Goal: Information Seeking & Learning: Learn about a topic

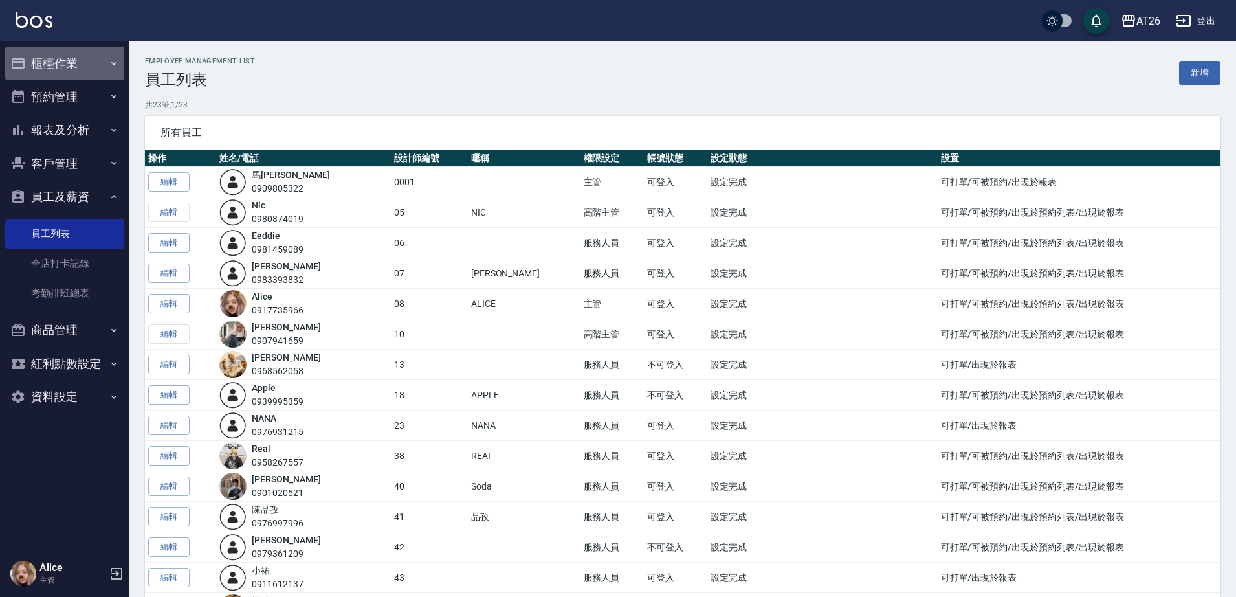
click at [122, 49] on button "櫃檯作業" at bounding box center [64, 64] width 119 height 34
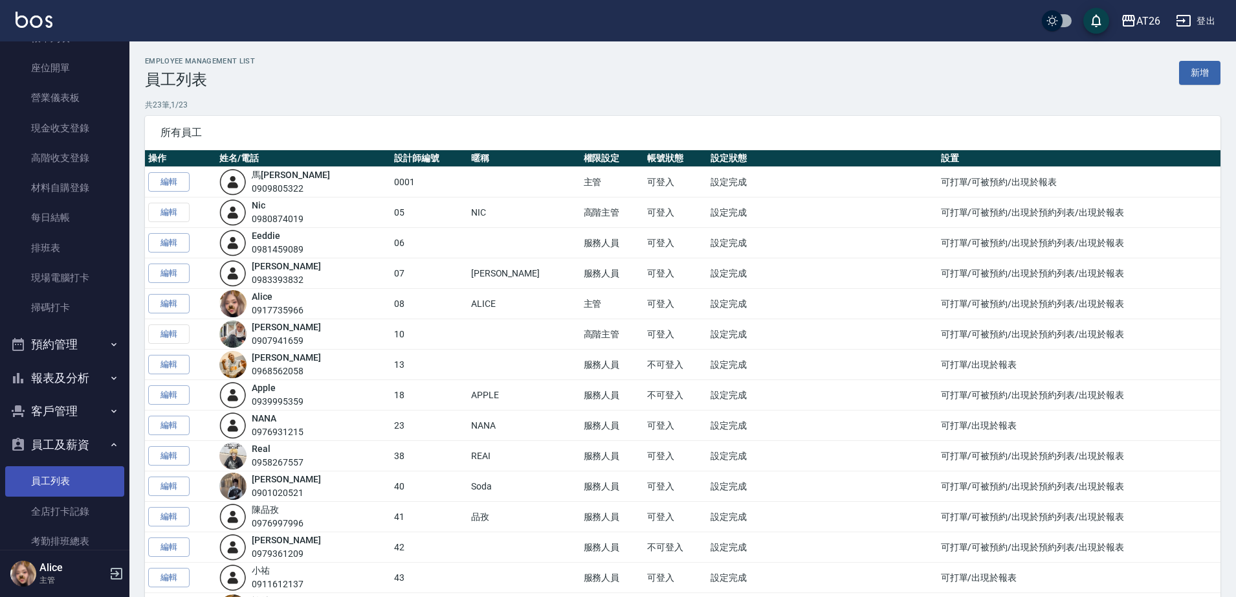
scroll to position [219, 0]
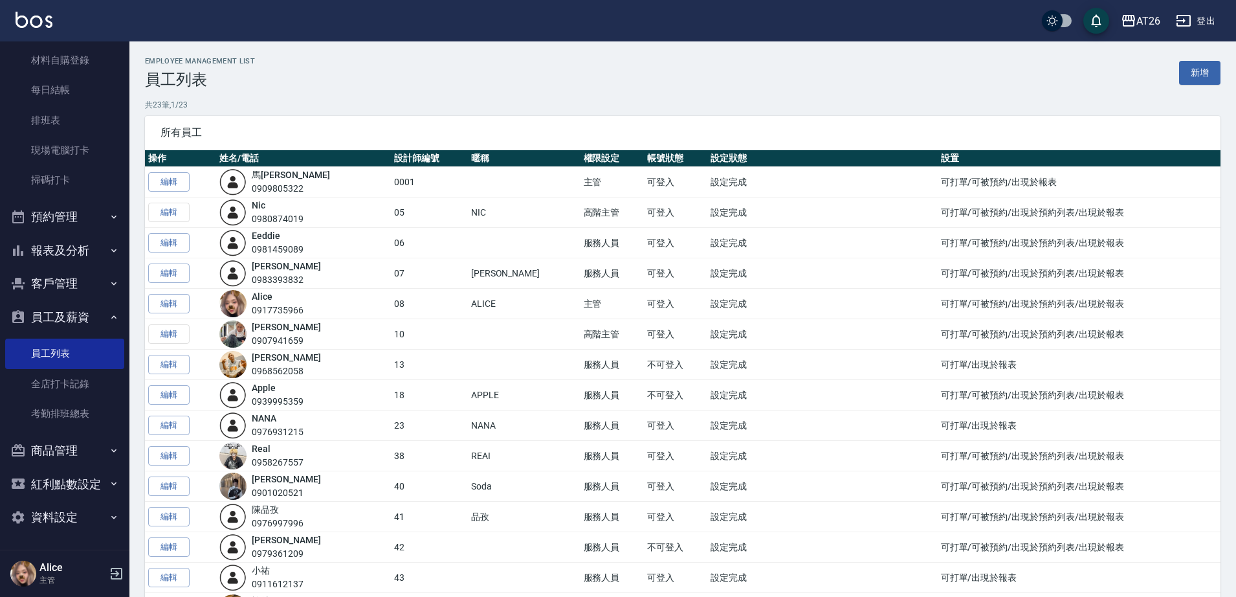
click at [91, 249] on button "報表及分析" at bounding box center [64, 251] width 119 height 34
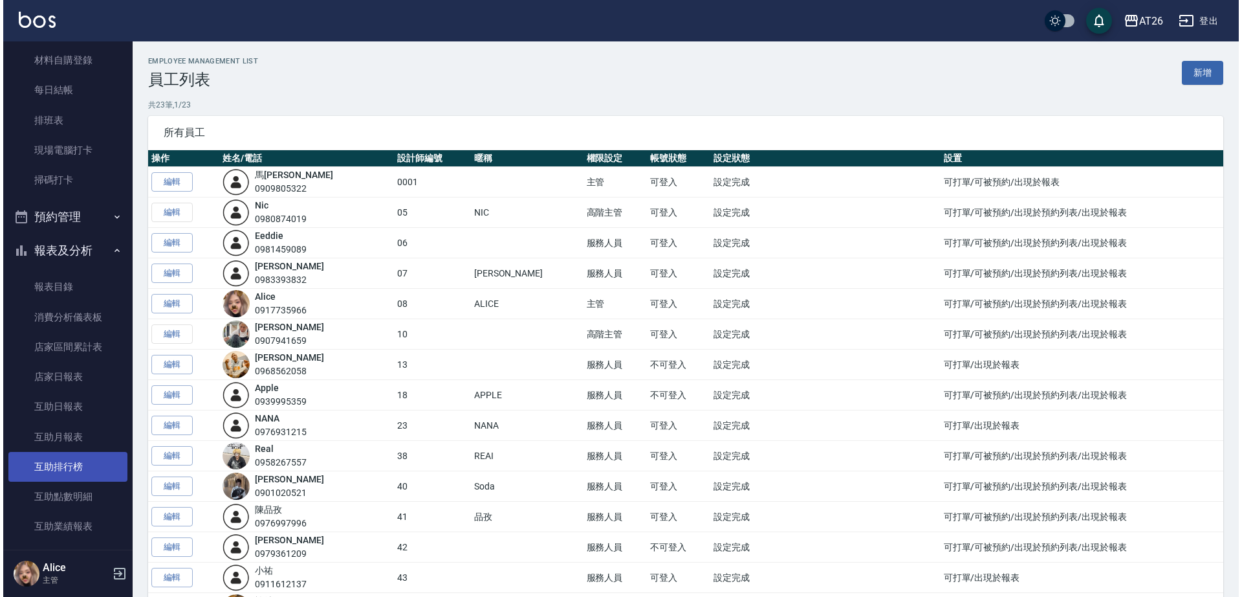
scroll to position [381, 0]
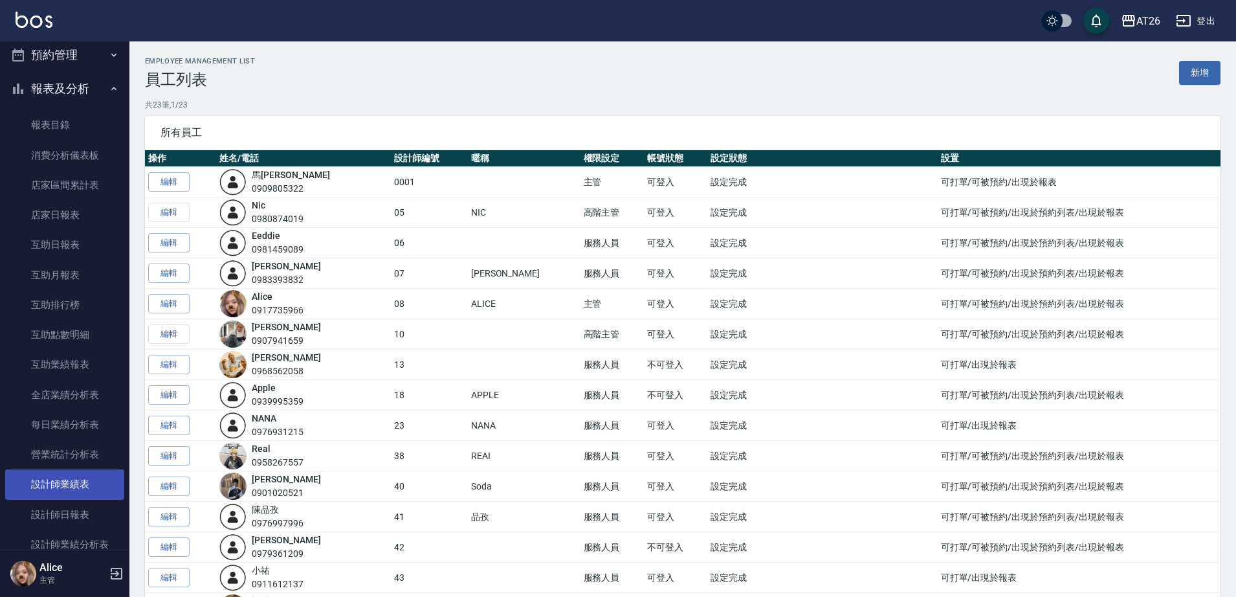
click at [91, 479] on link "設計師業績表" at bounding box center [64, 484] width 119 height 30
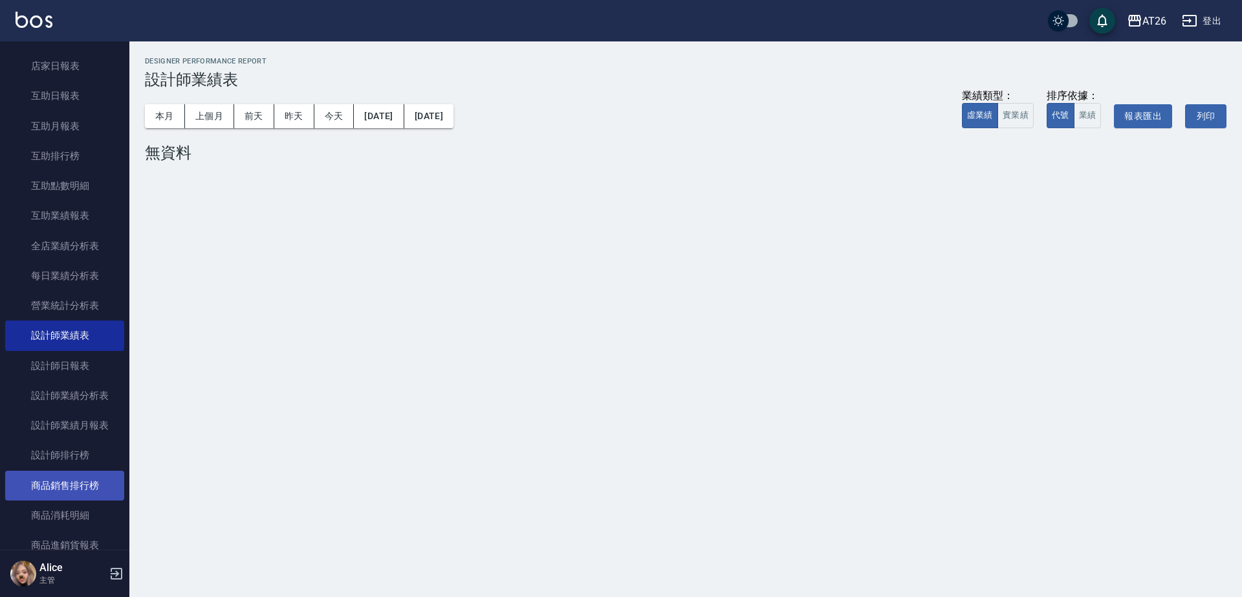
scroll to position [543, 0]
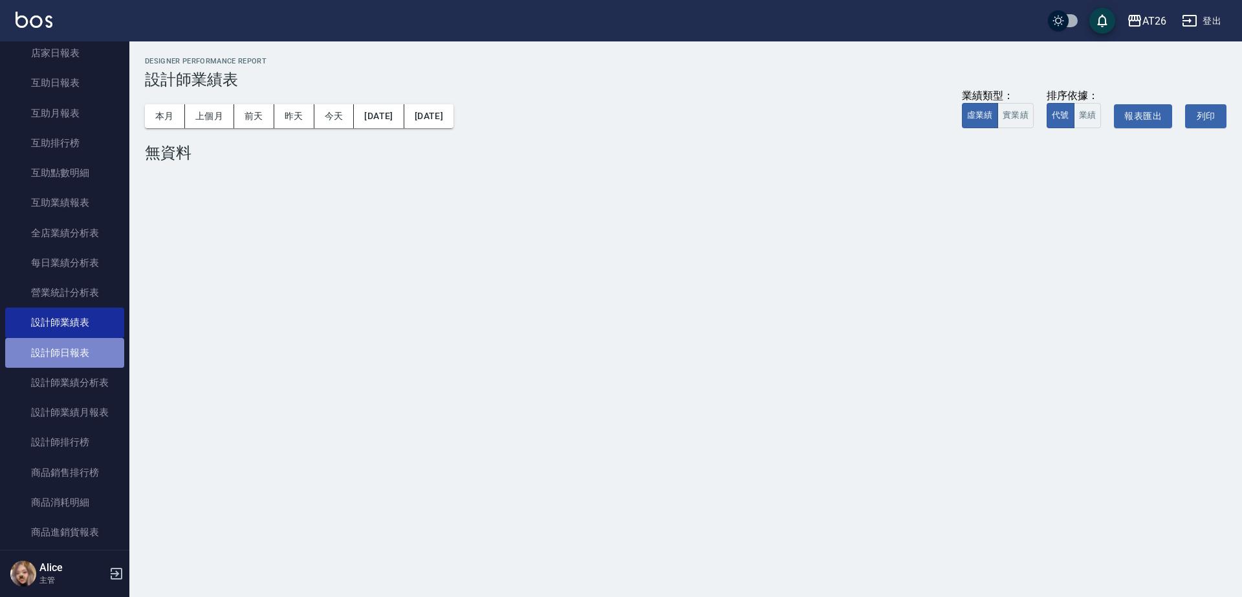
click at [68, 345] on link "設計師日報表" at bounding box center [64, 353] width 119 height 30
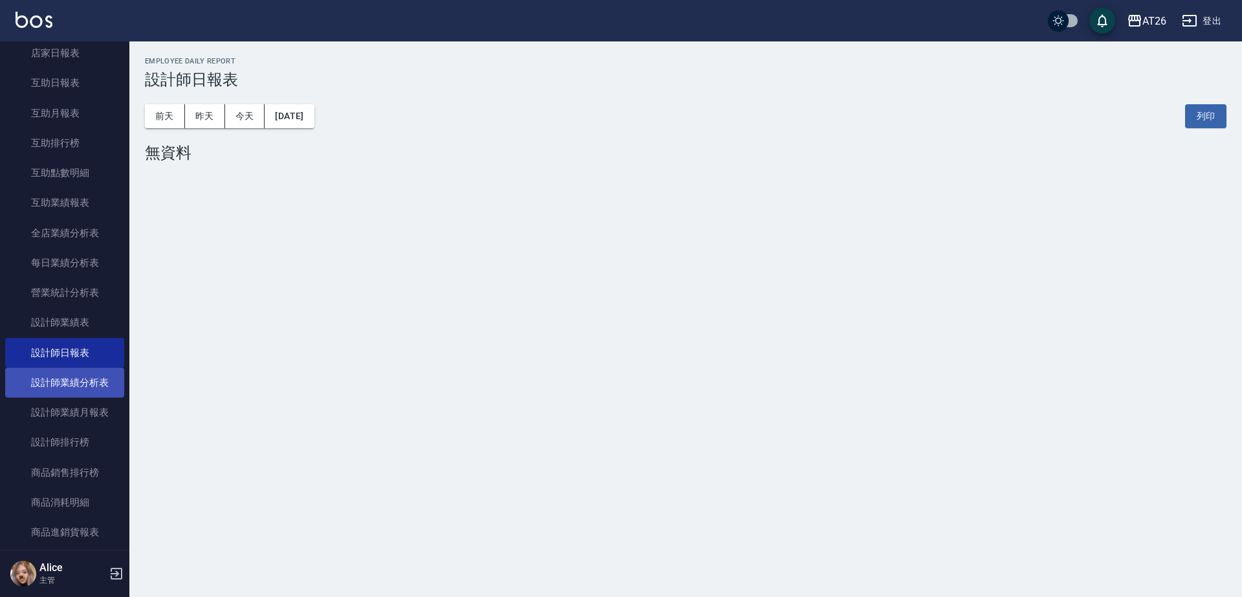
click at [80, 380] on link "設計師業績分析表" at bounding box center [64, 383] width 119 height 30
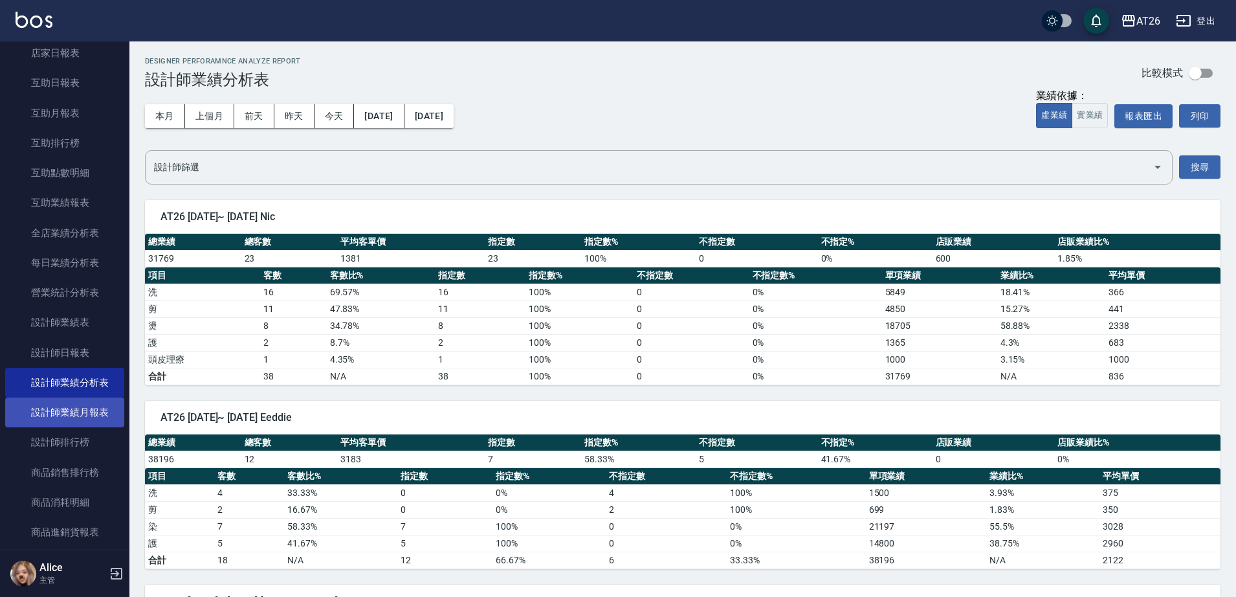
click at [76, 397] on link "設計師業績月報表" at bounding box center [64, 412] width 119 height 30
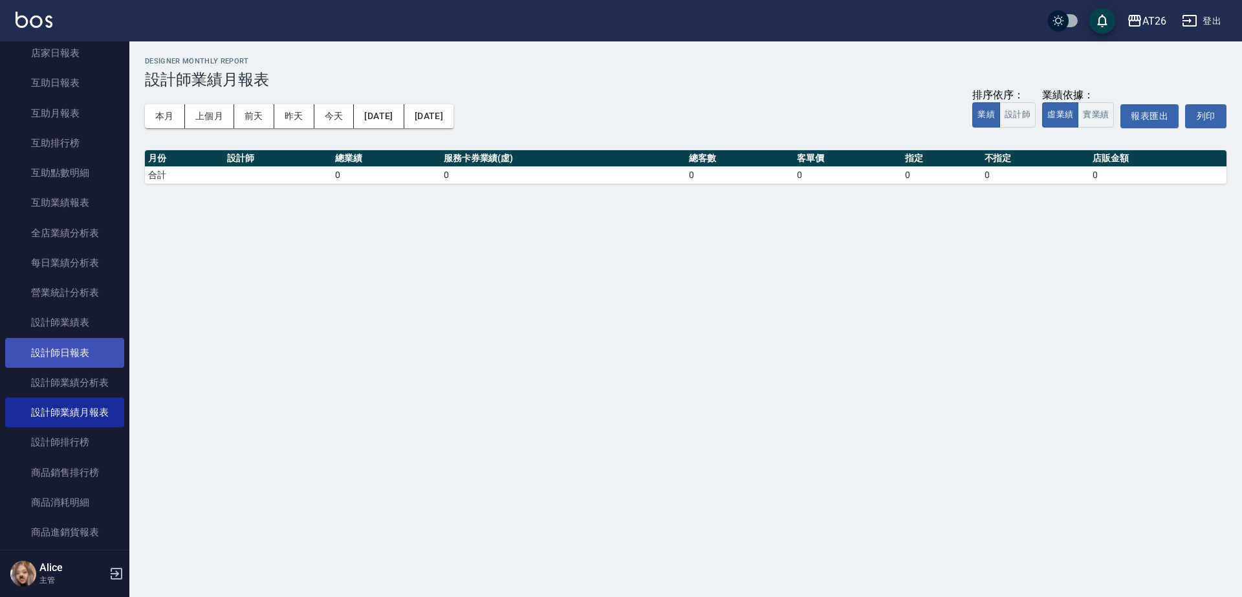
click at [78, 343] on link "設計師日報表" at bounding box center [64, 353] width 119 height 30
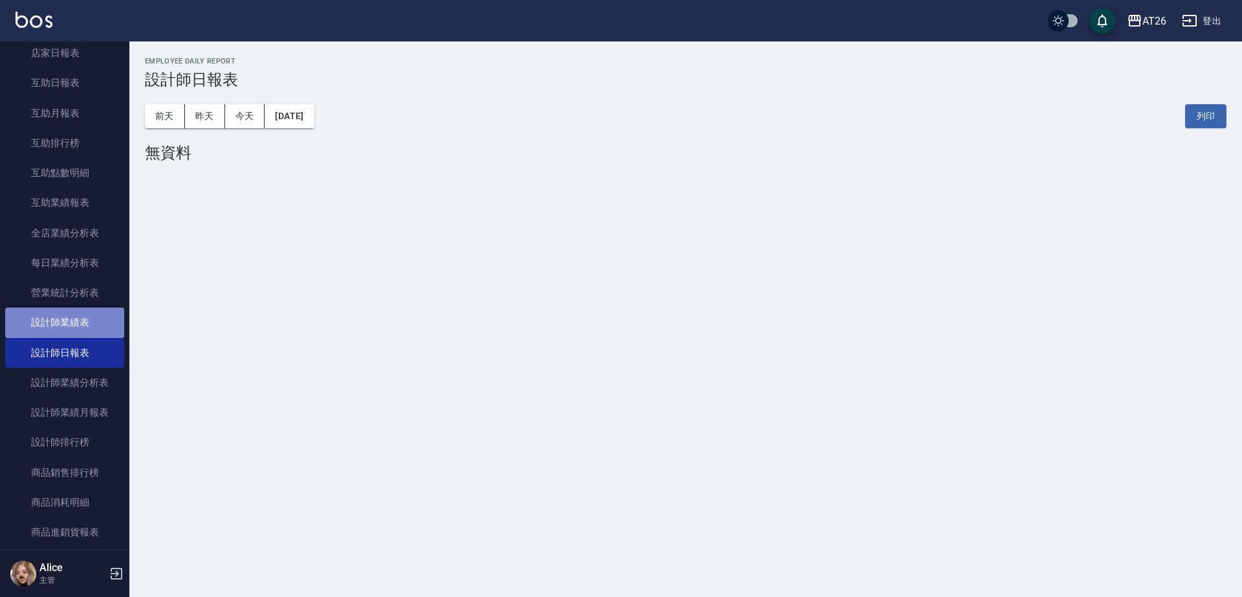
click at [88, 319] on link "設計師業績表" at bounding box center [64, 322] width 119 height 30
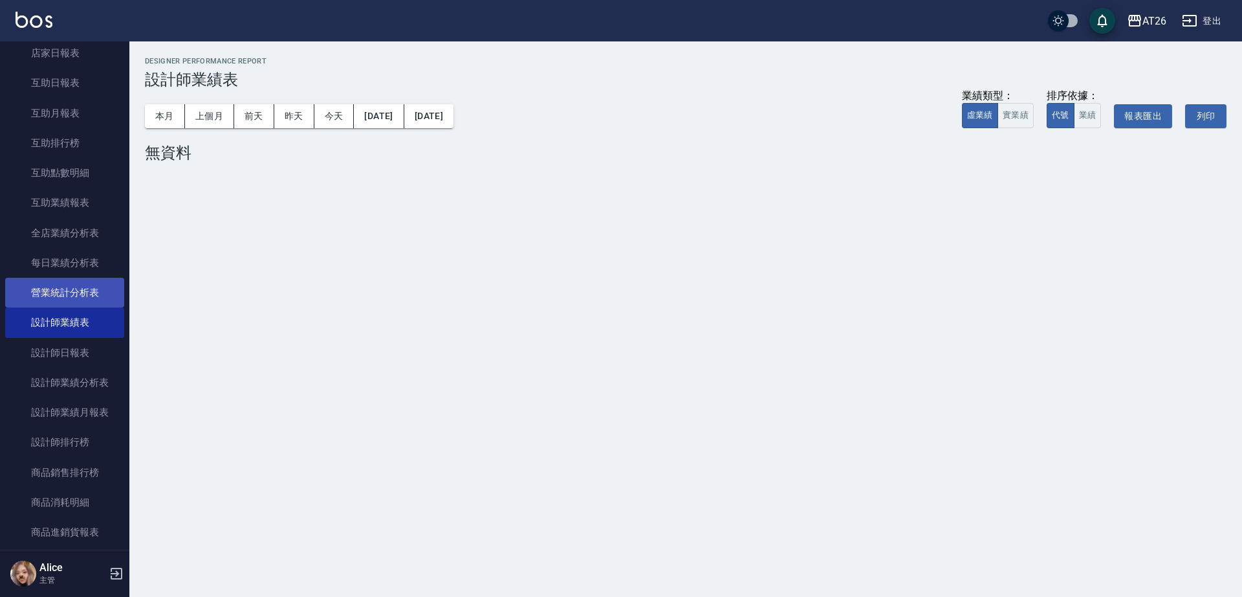
click at [81, 299] on link "營業統計分析表" at bounding box center [64, 293] width 119 height 30
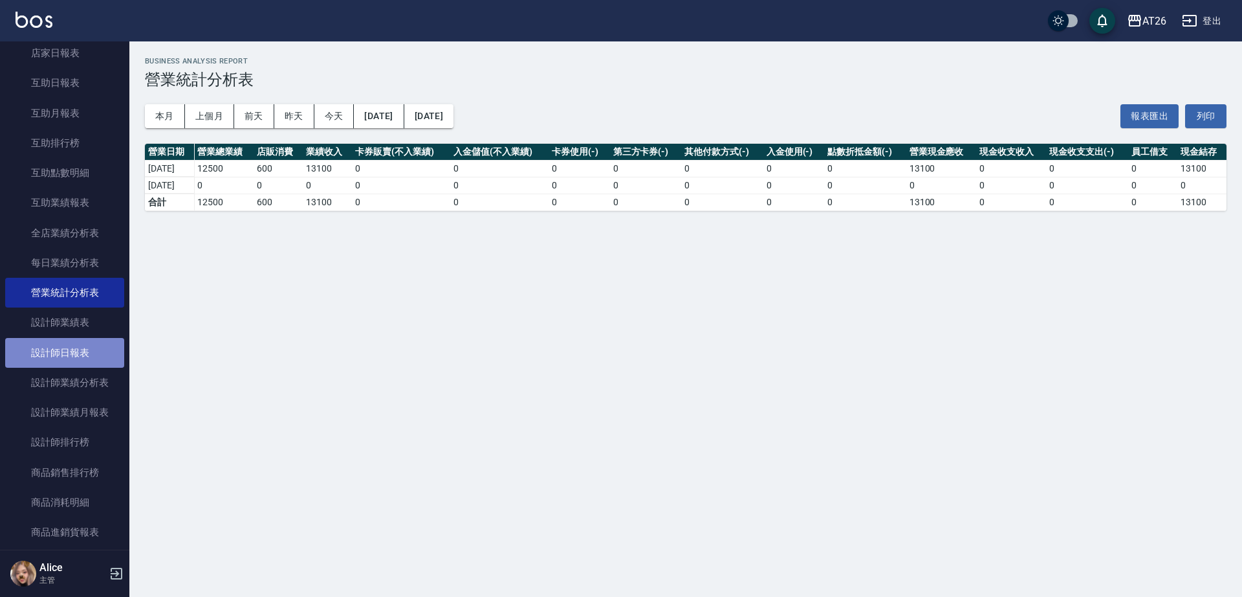
click at [87, 358] on link "設計師日報表" at bounding box center [64, 353] width 119 height 30
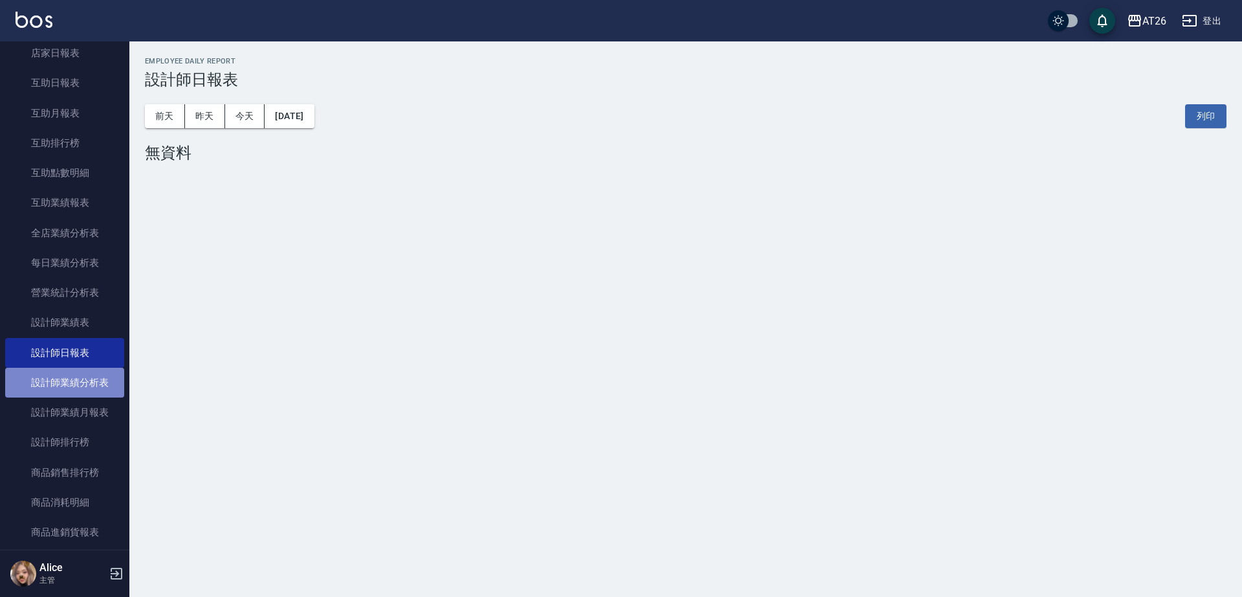
click at [89, 379] on link "設計師業績分析表" at bounding box center [64, 383] width 119 height 30
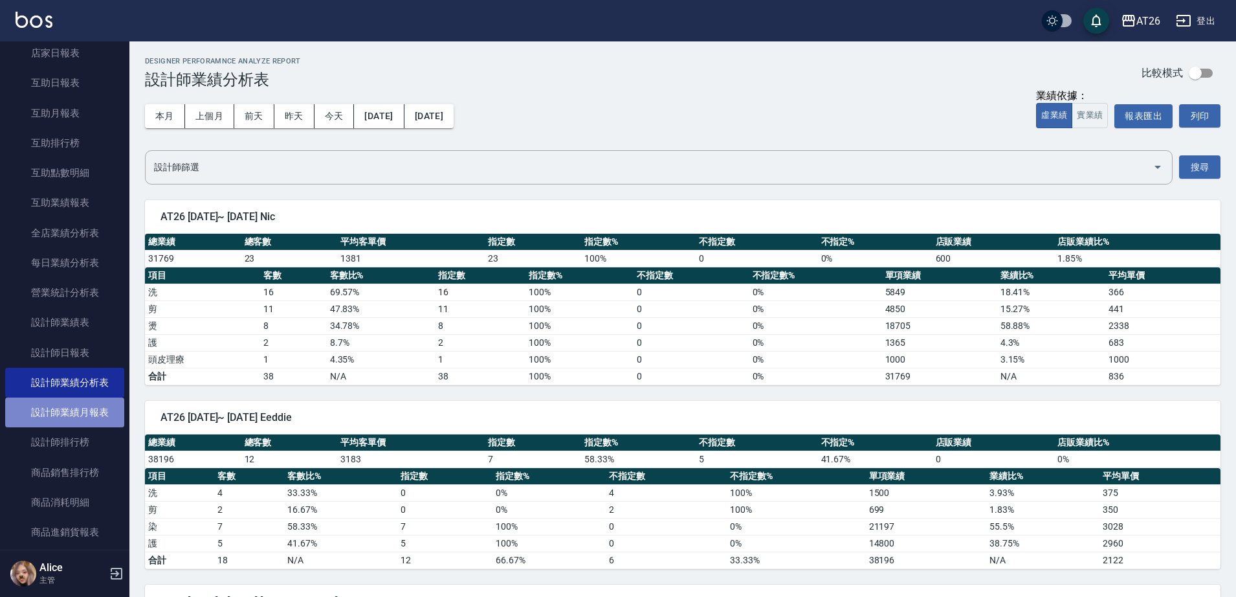
click at [96, 414] on link "設計師業績月報表" at bounding box center [64, 412] width 119 height 30
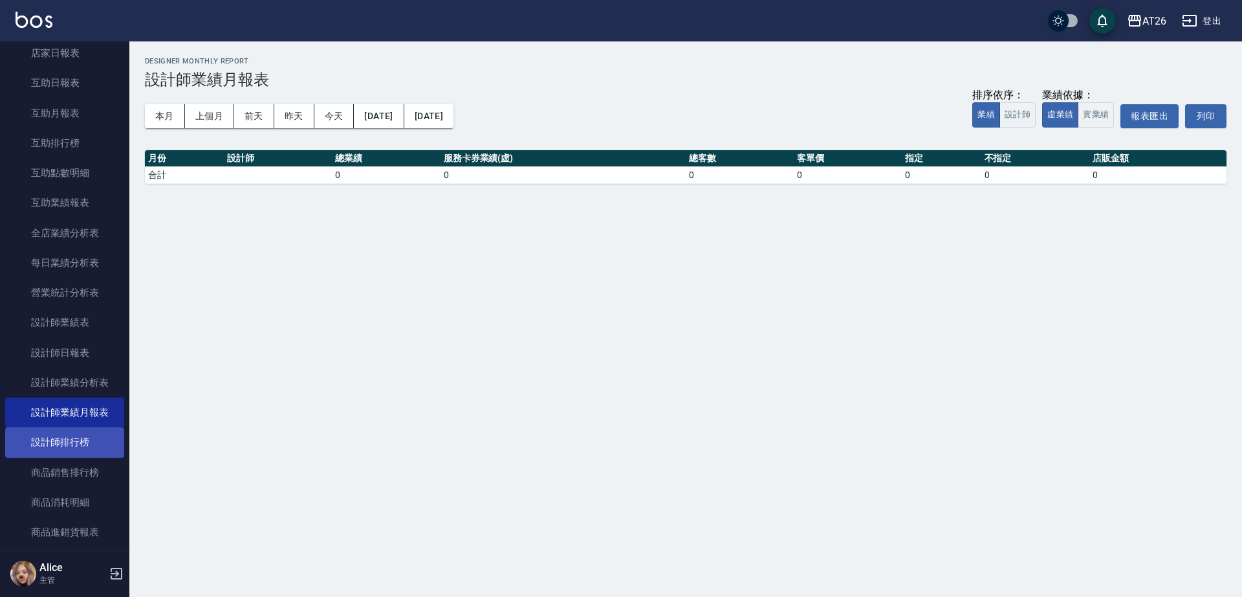
click at [96, 435] on link "設計師排行榜" at bounding box center [64, 442] width 119 height 30
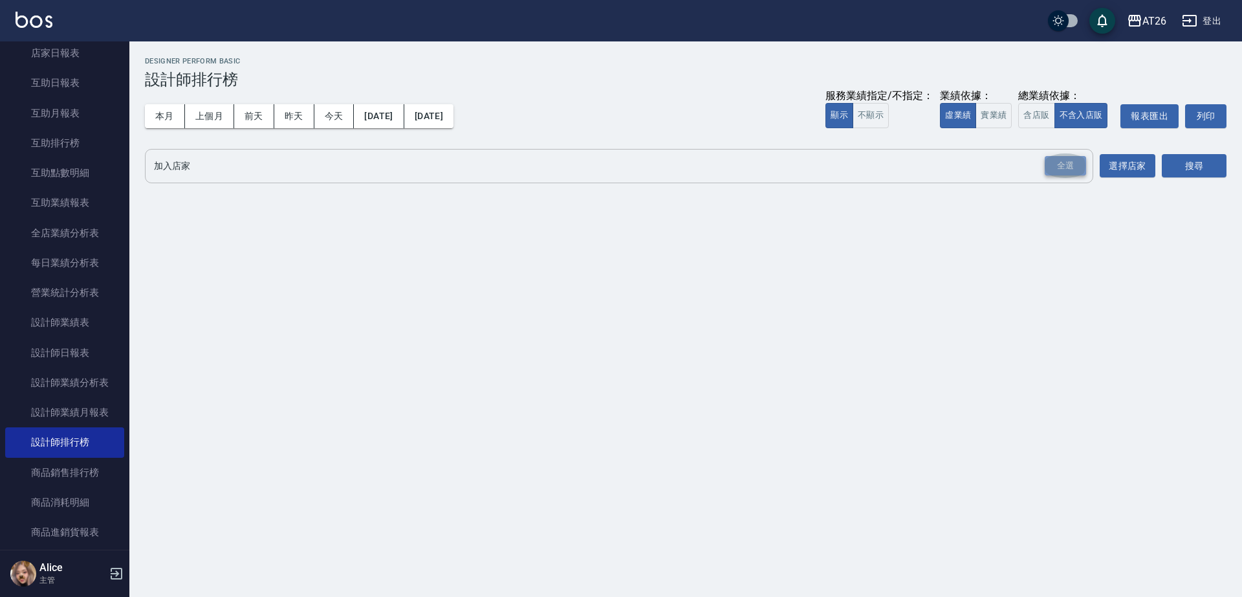
drag, startPoint x: 1075, startPoint y: 172, endPoint x: 1049, endPoint y: 165, distance: 27.5
click at [1075, 171] on div "全選" at bounding box center [1065, 166] width 41 height 20
click at [193, 165] on icon at bounding box center [190, 167] width 14 height 14
click at [305, 166] on icon at bounding box center [312, 167] width 14 height 14
click at [1207, 166] on button "搜尋" at bounding box center [1194, 167] width 65 height 24
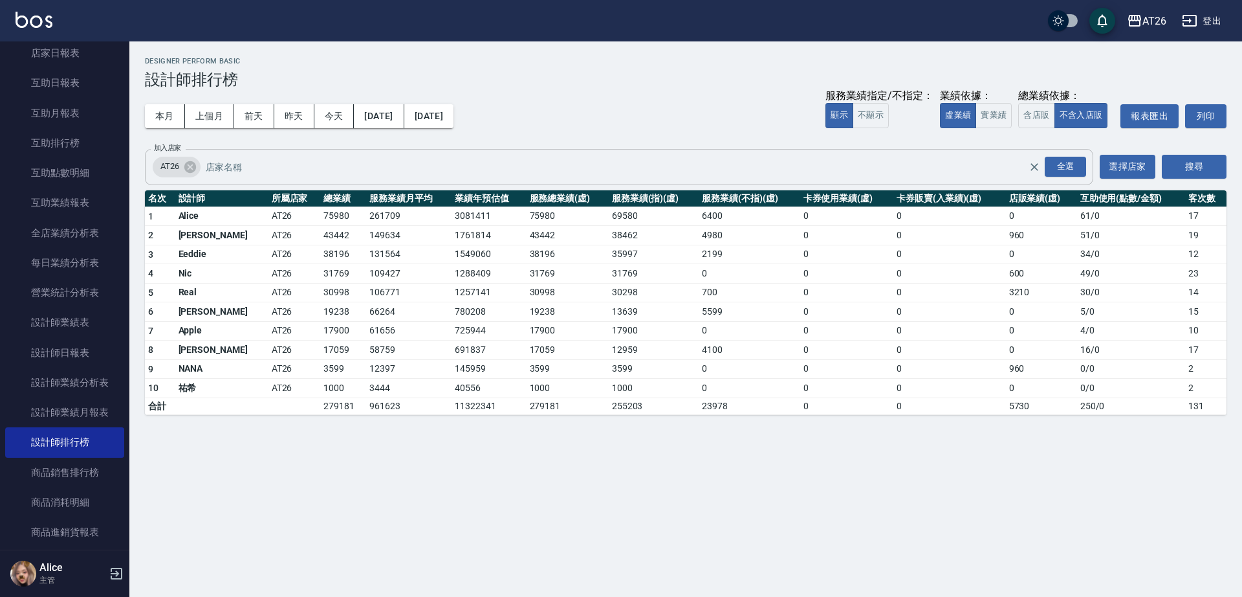
click at [1162, 155] on button "搜尋" at bounding box center [1194, 167] width 65 height 24
click at [997, 107] on button "實業績" at bounding box center [994, 115] width 36 height 25
